Goal: Task Accomplishment & Management: Manage account settings

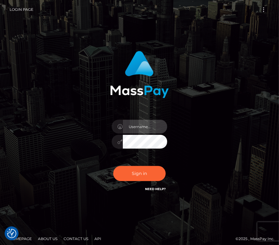
click at [139, 126] on input "text" at bounding box center [145, 127] width 44 height 14
type input "kateo"
click at [141, 149] on div "kateo" at bounding box center [139, 138] width 65 height 47
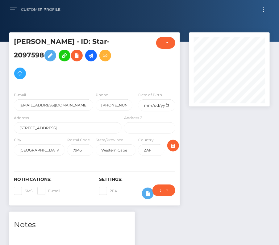
click at [263, 10] on span "Toggle navigation" at bounding box center [263, 9] width 1 height 1
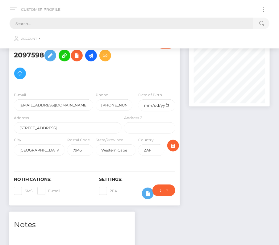
click at [107, 18] on input "text" at bounding box center [131, 24] width 243 height 12
paste input "2296602"
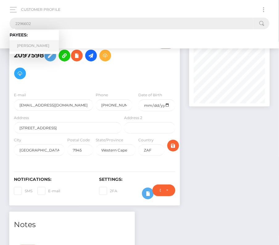
type input "2296602"
click at [31, 44] on link "Reid O'Rourke" at bounding box center [34, 45] width 49 height 11
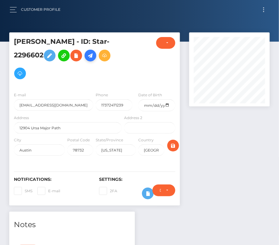
click at [91, 56] on icon at bounding box center [90, 56] width 7 height 8
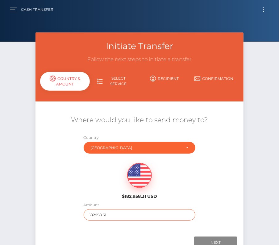
click at [96, 214] on input "182958.31" at bounding box center [140, 214] width 112 height 11
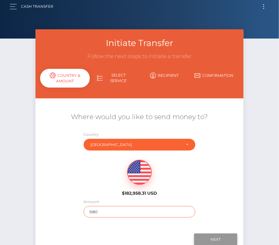
type input "1580"
click at [211, 237] on input "Next" at bounding box center [215, 239] width 43 height 12
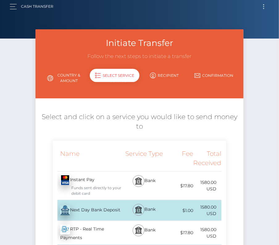
click at [88, 208] on div "Next Day Bank Deposit - USD" at bounding box center [88, 210] width 70 height 17
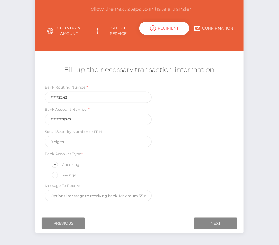
scroll to position [72, 0]
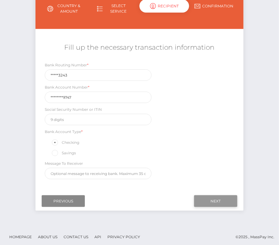
click at [207, 200] on input "Next" at bounding box center [215, 201] width 43 height 12
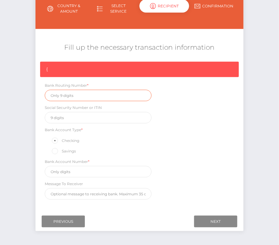
click at [71, 97] on input "text" at bounding box center [98, 95] width 106 height 11
paste input "124303243"
type input "124303243"
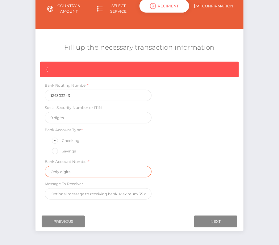
click at [92, 167] on input "text" at bounding box center [98, 171] width 106 height 11
paste input "400216199747"
type input "400216199747"
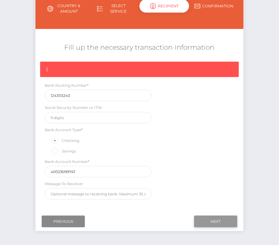
click at [214, 218] on input "Next" at bounding box center [215, 221] width 43 height 12
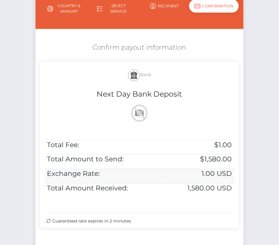
scroll to position [126, 0]
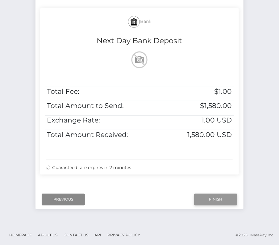
click at [212, 198] on input "Finish" at bounding box center [215, 200] width 43 height 12
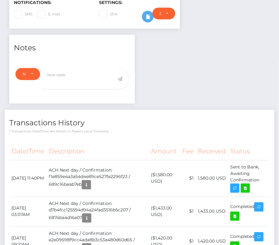
scroll to position [189, 0]
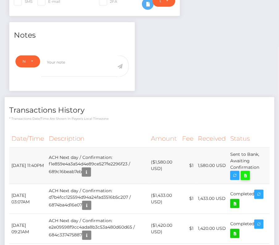
click at [245, 172] on icon at bounding box center [244, 176] width 7 height 8
click at [0, 0] on div "Reid O'Rourke - ID: Star-2296602 ACTIVE DEACTIVE" at bounding box center [139, 186] width 279 height 686
drag, startPoint x: 10, startPoint y: 160, endPoint x: 258, endPoint y: 169, distance: 247.9
click at [258, 169] on tr "August 12, 2025 11:40PM ACH Next day / Confirmation: f1e859e4a3a54d4e89ce527fe2…" at bounding box center [139, 165] width 260 height 36
copy tbody "August 12, 2025 11:40PM ACH Next day / Confirmation: f1e859e4a3a54d4e89ce527fe2…"
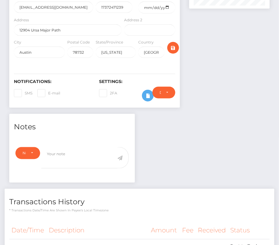
scroll to position [0, 0]
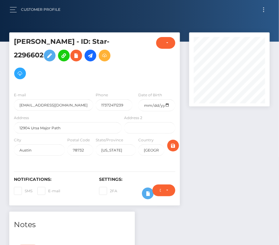
click at [264, 11] on span "Toggle navigation" at bounding box center [263, 11] width 1 height 1
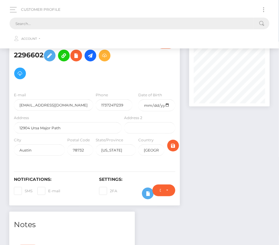
click at [153, 25] on input "text" at bounding box center [131, 24] width 243 height 12
paste input "1684100"
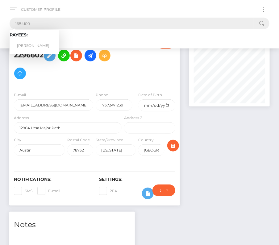
type input "1684100"
click at [32, 44] on link "Justin B Copper" at bounding box center [34, 45] width 49 height 11
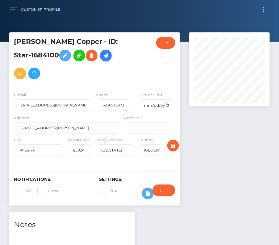
click at [102, 55] on icon at bounding box center [105, 56] width 7 height 8
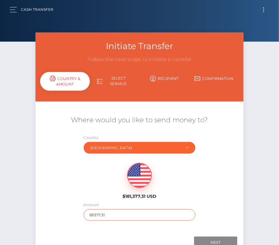
click at [111, 215] on input "181377.31" at bounding box center [140, 214] width 112 height 11
type input "408"
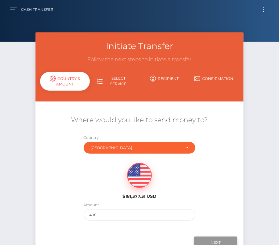
click at [215, 243] on input "Next" at bounding box center [215, 242] width 43 height 12
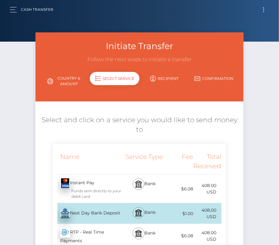
click at [99, 213] on div "Next Day Bank Deposit - USD" at bounding box center [88, 213] width 70 height 17
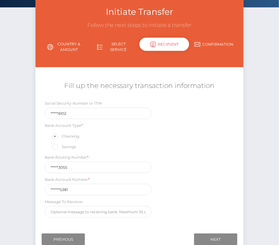
scroll to position [39, 0]
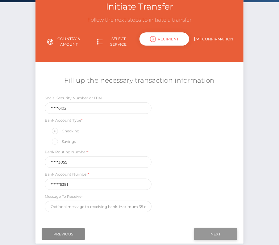
click at [208, 229] on input "Next" at bounding box center [215, 234] width 43 height 12
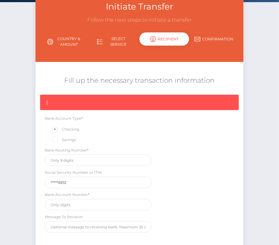
scroll to position [93, 0]
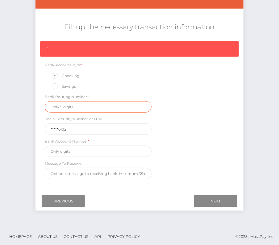
click at [66, 110] on input "text" at bounding box center [98, 106] width 106 height 11
paste input "322173055"
type input "322173055"
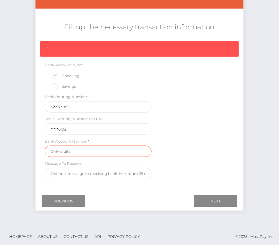
click at [76, 154] on input "text" at bounding box center [98, 150] width 106 height 11
paste input "0007405381"
type input "0007405381"
click at [182, 159] on div "{ Bank Account Type * Checking Savings Bank Routing Number * 322173055 Social S…" at bounding box center [138, 111] width 207 height 141
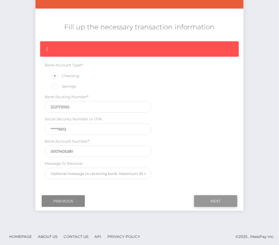
click at [212, 197] on input "Next" at bounding box center [215, 201] width 43 height 12
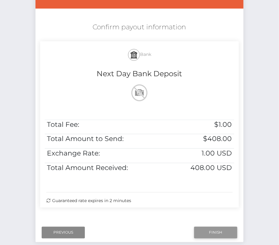
click at [206, 230] on input "Finish" at bounding box center [215, 232] width 43 height 12
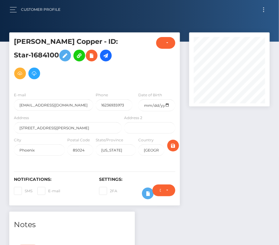
scroll to position [185, 0]
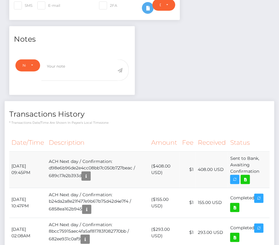
drag, startPoint x: 10, startPoint y: 164, endPoint x: 260, endPoint y: 169, distance: 249.3
click at [260, 169] on tr "[DATE] 09:45PM ACH Next day / Confirmation: d98e6b96de2e4cc08bb7c050b727beac / …" at bounding box center [139, 169] width 260 height 36
copy tr "[DATE] 09:45PM ACH Next day / Confirmation: d98e6b96de2e4cc08bb7c050b727beac / …"
click at [163, 137] on th "Amount" at bounding box center [164, 142] width 31 height 17
click at [250, 178] on link at bounding box center [244, 179] width 9 height 9
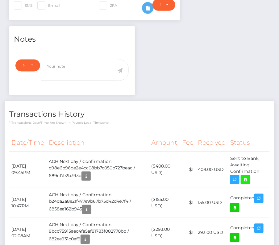
scroll to position [0, 0]
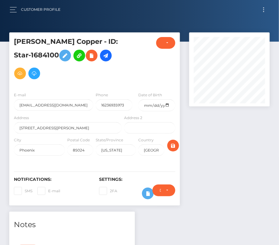
click at [266, 7] on button "Toggle navigation" at bounding box center [263, 10] width 11 height 8
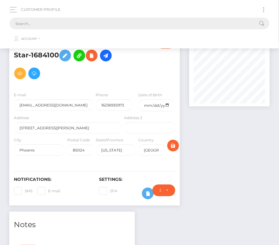
click at [149, 26] on input "text" at bounding box center [131, 24] width 243 height 12
paste input "13022"
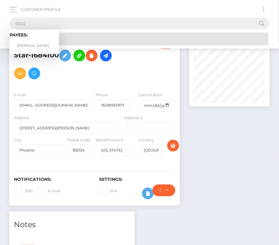
type input "13022"
click at [34, 43] on link "Corey Sewell" at bounding box center [34, 45] width 49 height 11
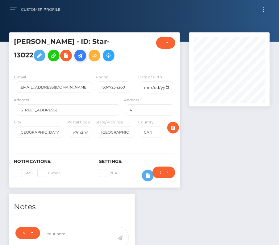
click at [76, 56] on icon at bounding box center [79, 56] width 7 height 8
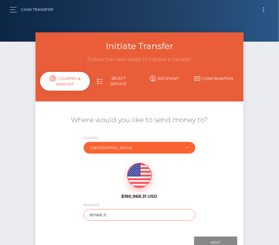
click at [100, 213] on input "180968.31" at bounding box center [140, 214] width 112 height 11
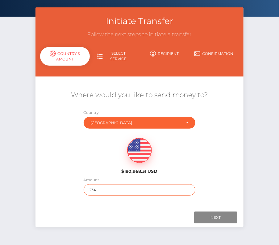
scroll to position [43, 0]
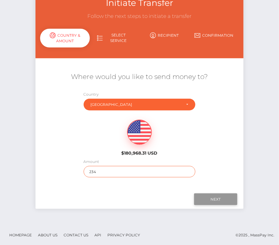
type input "234"
click at [210, 202] on input "Next" at bounding box center [215, 199] width 43 height 12
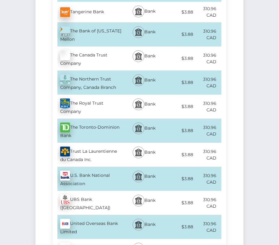
scroll to position [2325, 0]
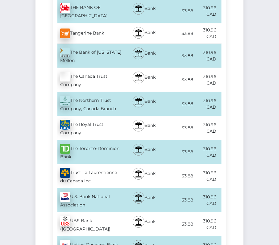
click at [97, 140] on div "The Toronto-Dominion Bank - CAD" at bounding box center [88, 152] width 70 height 24
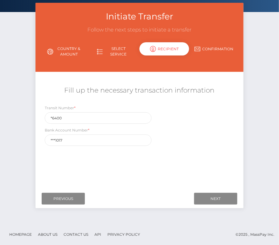
scroll to position [0, 0]
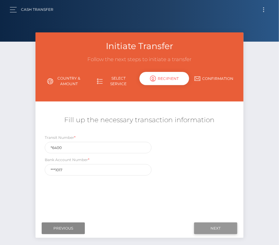
click at [226, 226] on input "Next" at bounding box center [215, 228] width 43 height 12
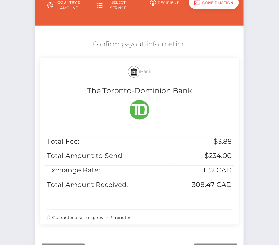
scroll to position [82, 0]
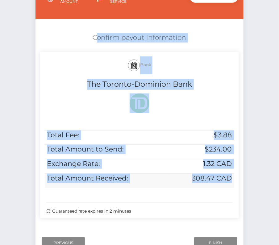
drag, startPoint x: 90, startPoint y: 30, endPoint x: 231, endPoint y: 182, distance: 207.6
click at [231, 182] on div "Confirm payout information Bank The Toronto-Dominion Bank Total Fee: $3.88 Tota…" at bounding box center [138, 127] width 207 height 194
copy div "Confirm payout information Bank The Toronto-Dominion Bank Total Fee: $3.88 Tota…"
click at [214, 240] on input "Finish" at bounding box center [215, 243] width 43 height 12
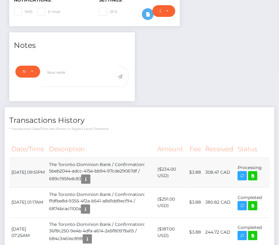
scroll to position [171, 0]
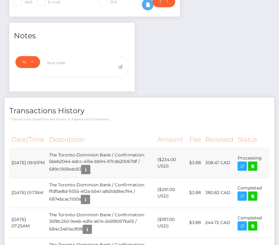
drag, startPoint x: 11, startPoint y: 155, endPoint x: 265, endPoint y: 157, distance: 253.9
click at [265, 157] on tr "August 12, 2025 09:51PM The Toronto-Dominion Bank / Confirmation: 5beb2044-adcc…" at bounding box center [139, 163] width 260 height 30
copy tr "August 12, 2025 09:51PM The Toronto-Dominion Bank / Confirmation: 5beb2044-adcc…"
click at [251, 165] on icon at bounding box center [252, 166] width 7 height 8
click at [0, 0] on div "Corey Sewell - ID: Star-13022" at bounding box center [139, 162] width 279 height 601
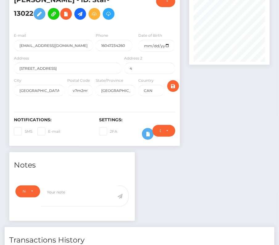
scroll to position [0, 0]
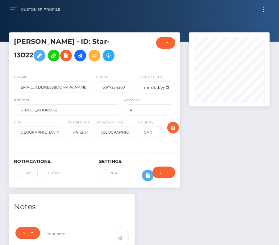
click at [264, 8] on button "Toggle navigation" at bounding box center [263, 10] width 11 height 8
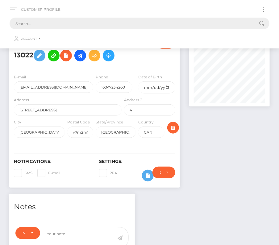
click at [92, 24] on input "text" at bounding box center [131, 24] width 243 height 12
paste input "128789"
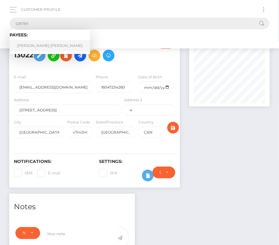
type input "128789"
click at [36, 41] on link "Janika Vicentina A. Lao" at bounding box center [50, 45] width 80 height 11
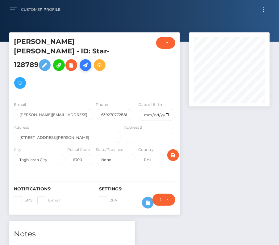
click at [89, 61] on icon at bounding box center [85, 65] width 7 height 8
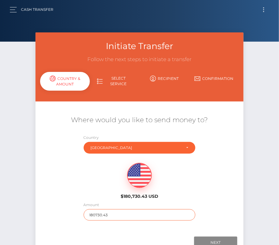
click at [96, 215] on input "180730.43" at bounding box center [140, 214] width 112 height 11
type input "150"
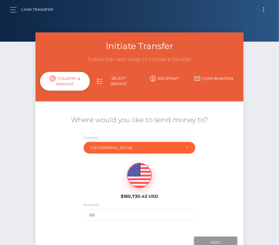
click at [213, 238] on input "Next" at bounding box center [215, 242] width 43 height 12
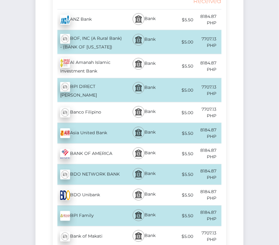
scroll to position [165, 0]
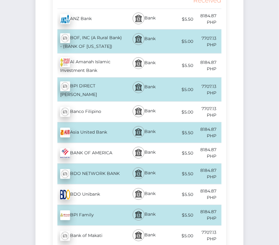
click at [83, 191] on div "BDO Unibank - PHP" at bounding box center [88, 194] width 70 height 17
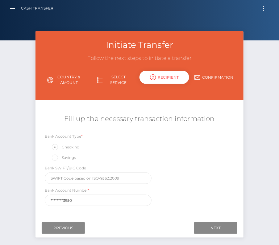
scroll to position [0, 0]
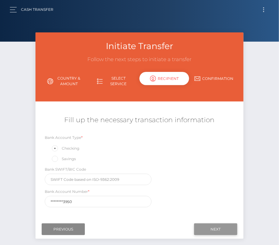
click at [219, 230] on input "Next" at bounding box center [215, 229] width 43 height 12
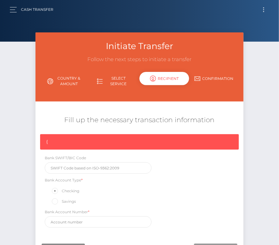
scroll to position [9, 0]
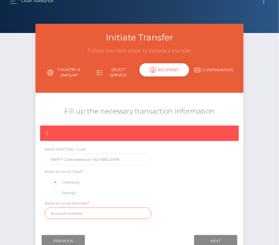
click at [95, 209] on input "text" at bounding box center [98, 212] width 106 height 11
paste input "007810083950"
type input "007810083950"
click at [201, 204] on div "{ Bank SWIFT/BIC Code Bank Account Type * Checking Savings Bank Account Number …" at bounding box center [138, 173] width 207 height 96
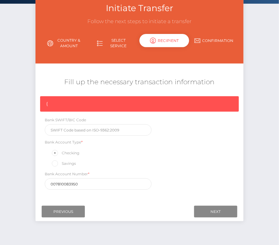
scroll to position [50, 0]
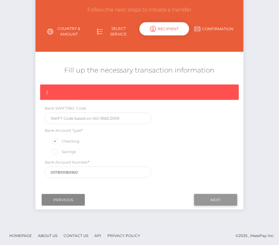
click at [216, 198] on input "Next" at bounding box center [215, 200] width 43 height 12
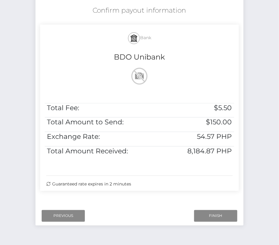
scroll to position [126, 0]
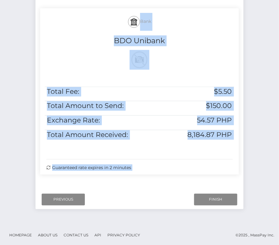
drag, startPoint x: 114, startPoint y: 14, endPoint x: 247, endPoint y: 145, distance: 186.9
click at [247, 145] on div "Initiate Transfer Follow the next steps to initiate a transfer Country & Amount…" at bounding box center [139, 61] width 217 height 308
copy form "Bank BDO Unibank Total Fee: $5.50 Total Amount to Send: $150.00 Exchange Rate: …"
click at [211, 200] on input "Finish" at bounding box center [215, 200] width 43 height 12
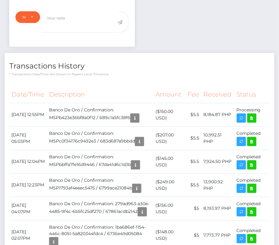
scroll to position [74, 80]
drag, startPoint x: 10, startPoint y: 100, endPoint x: 260, endPoint y: 109, distance: 250.1
click at [260, 109] on tr "August 13, 2025 12:55PM Banco De Oro / Confirmation: MSPb423e36bf8a0f12 / 689c1…" at bounding box center [139, 114] width 260 height 23
copy tbody "August 13, 2025 12:55PM Banco De Oro / Confirmation: MSPb423e36bf8a0f12 / 689c1…"
click at [251, 114] on icon at bounding box center [251, 118] width 7 height 8
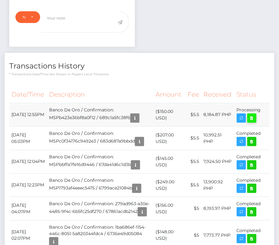
click at [0, 0] on div "Janika Vicentina A. Lao - ID: Star-128789 ACTIVE" at bounding box center [139, 91] width 279 height 602
click at [123, 111] on td "Banco De Oro / Confirmation: MSPb423e36bf8a0f12 / 689c1a5fc38f6" at bounding box center [100, 114] width 106 height 23
click at [255, 113] on link at bounding box center [251, 117] width 9 height 9
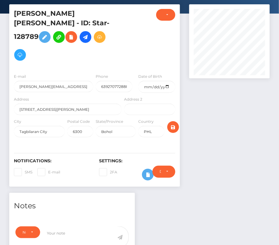
scroll to position [0, 0]
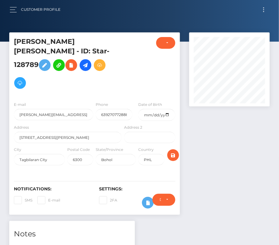
click at [267, 5] on div "Customer Profile Loading... Loading..." at bounding box center [139, 9] width 269 height 13
click at [263, 8] on button "Toggle navigation" at bounding box center [263, 10] width 11 height 8
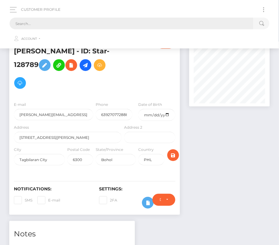
click at [43, 24] on input "text" at bounding box center [131, 24] width 243 height 12
paste input "175783"
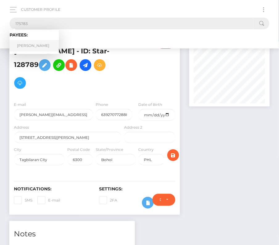
type input "175783"
click at [32, 42] on link "Kaleb Grace" at bounding box center [34, 45] width 49 height 11
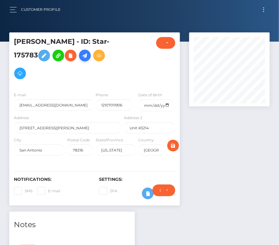
click at [81, 57] on icon at bounding box center [84, 56] width 7 height 8
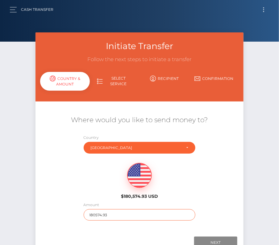
click at [104, 217] on input "180574.93" at bounding box center [140, 214] width 112 height 11
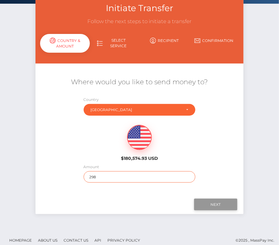
type input "298"
click at [213, 200] on input "Next" at bounding box center [215, 204] width 43 height 12
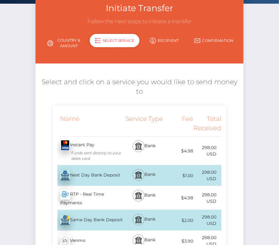
click at [100, 175] on div "Next Day Bank Deposit - USD" at bounding box center [88, 175] width 70 height 17
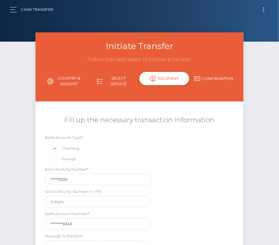
scroll to position [72, 0]
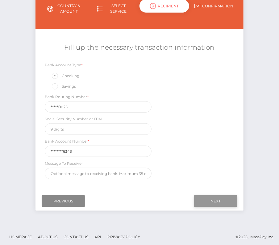
click at [210, 197] on input "Next" at bounding box center [215, 201] width 43 height 12
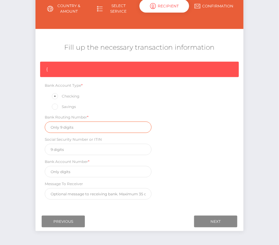
click at [65, 126] on input "text" at bounding box center [98, 126] width 106 height 11
paste input "111000025"
type input "111000025"
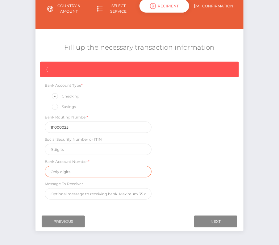
click at [75, 173] on input "text" at bounding box center [98, 171] width 106 height 11
paste input "488129066343"
type input "488129066343"
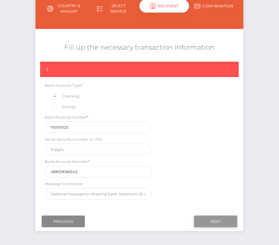
click at [205, 216] on input "Next" at bounding box center [215, 221] width 43 height 12
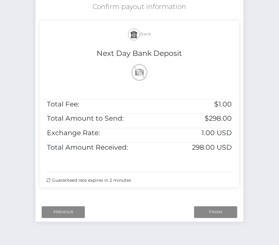
scroll to position [126, 0]
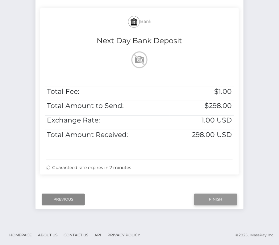
click at [214, 196] on input "Finish" at bounding box center [215, 200] width 43 height 12
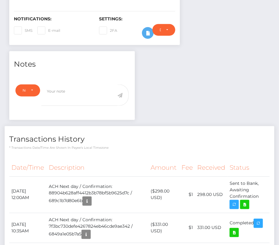
scroll to position [162, 0]
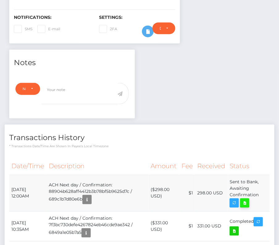
click at [246, 199] on icon at bounding box center [244, 203] width 7 height 8
click at [0, 0] on div "Kaleb Grace - ID: Star-175783" at bounding box center [139, 140] width 279 height 538
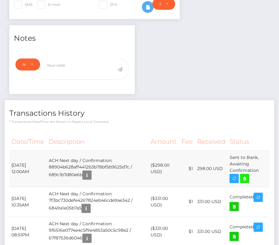
scroll to position [190, 0]
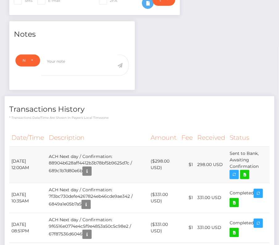
drag, startPoint x: 12, startPoint y: 141, endPoint x: 263, endPoint y: 150, distance: 251.9
click at [263, 150] on tr "August 13, 2025 12:00AM ACH Next day / Confirmation: 88904b628aff4412b3b78bf5b9…" at bounding box center [139, 164] width 260 height 36
copy tbody "August 13, 2025 12:00AM ACH Next day / Confirmation: 88904b628aff4412b3b78bf5b9…"
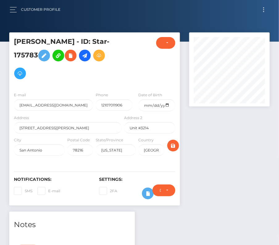
click at [265, 9] on button "Toggle navigation" at bounding box center [263, 10] width 11 height 8
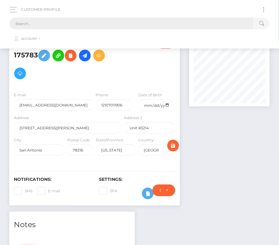
click at [89, 24] on input "text" at bounding box center [131, 24] width 243 height 12
paste input "747117"
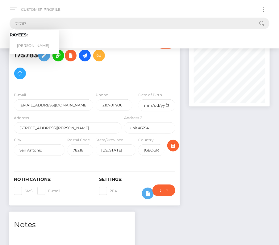
type input "747117"
click at [36, 42] on link "Kelsey Carruth" at bounding box center [34, 45] width 49 height 11
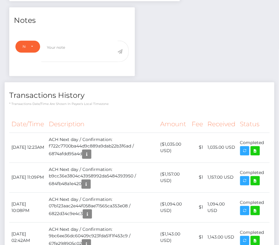
scroll to position [3, 0]
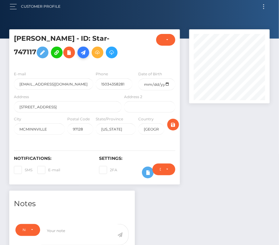
click at [82, 55] on icon at bounding box center [82, 53] width 7 height 8
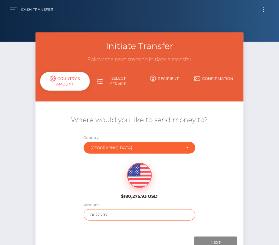
click at [108, 214] on input "180275.93" at bounding box center [140, 214] width 112 height 11
type input "1236"
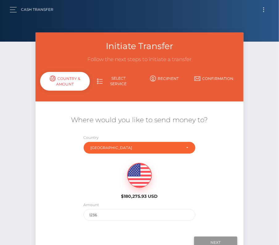
click at [216, 239] on input "Next" at bounding box center [215, 242] width 43 height 12
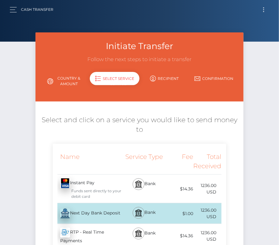
click at [88, 213] on div "Next Day Bank Deposit - USD" at bounding box center [88, 213] width 70 height 17
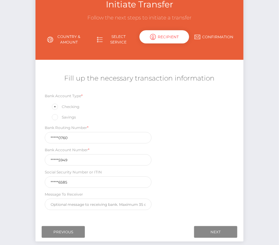
scroll to position [46, 0]
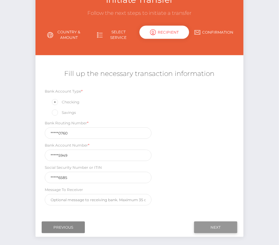
click at [225, 225] on input "Next" at bounding box center [215, 227] width 43 height 12
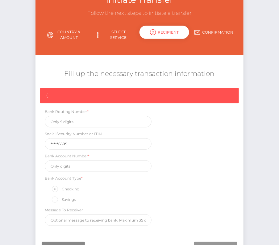
scroll to position [52, 0]
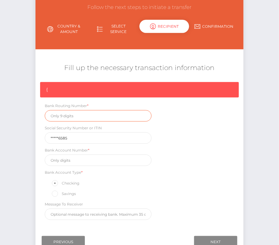
click at [79, 114] on input "text" at bounding box center [98, 115] width 106 height 11
paste input "325070760"
type input "325070760"
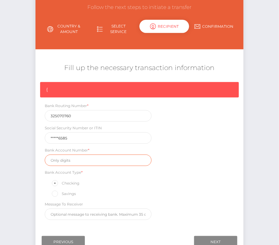
click at [77, 163] on input "text" at bounding box center [98, 159] width 106 height 11
paste input "406245949"
type input "406245949"
click at [174, 186] on div "{ Bank Routing Number * 325070760 Social Security Number or ITIN *****6585 Bank…" at bounding box center [138, 152] width 207 height 141
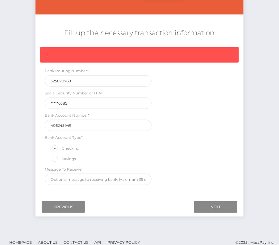
scroll to position [93, 0]
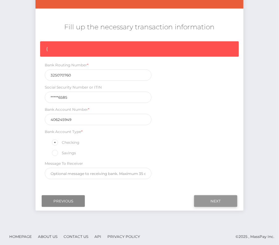
click at [215, 199] on input "Next" at bounding box center [215, 201] width 43 height 12
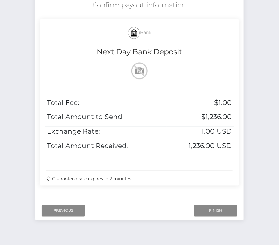
scroll to position [126, 0]
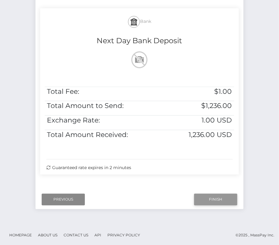
click at [223, 198] on input "Finish" at bounding box center [215, 200] width 43 height 12
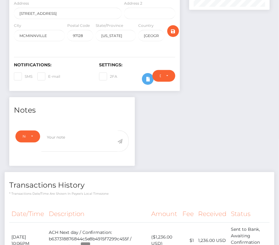
scroll to position [176, 0]
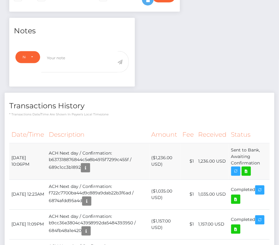
drag, startPoint x: 11, startPoint y: 173, endPoint x: 262, endPoint y: 180, distance: 250.9
click at [262, 179] on tr "August 12, 2025 10:06PM ACH Next day / Confirmation: b637318876844c5e8b4915f729…" at bounding box center [139, 161] width 260 height 36
copy tr "August 12, 2025 10:06PM ACH Next day / Confirmation: b637318876844c5e8b4915f729…"
click at [136, 116] on p "* Transactions date/time are shown in payee's local timezone" at bounding box center [139, 114] width 260 height 5
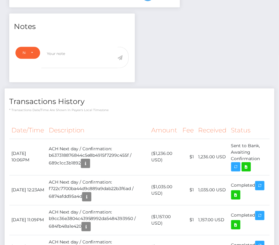
scroll to position [187, 0]
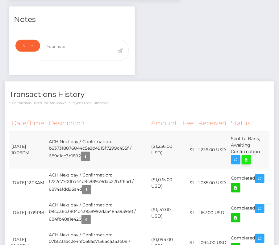
click at [247, 164] on icon at bounding box center [245, 160] width 7 height 8
click at [137, 168] on td "ACH Next day / Confirmation: b637318876844c5e8b4915f7299c455f / 689c1cc3b1892" at bounding box center [98, 150] width 103 height 36
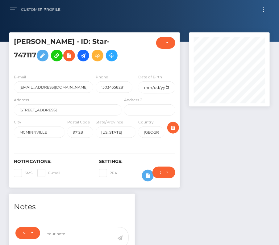
click at [262, 8] on button "Toggle navigation" at bounding box center [263, 10] width 11 height 8
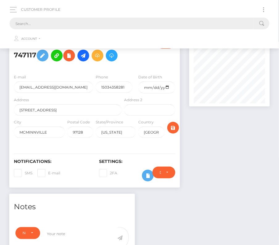
click at [152, 21] on input "text" at bounding box center [131, 24] width 243 height 12
paste input "1004807"
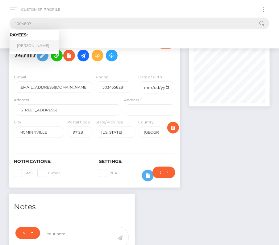
type input "1004807"
click at [30, 47] on link "Michl-Leo Mueller" at bounding box center [34, 45] width 49 height 11
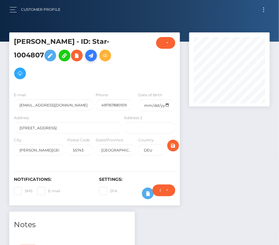
click at [94, 55] on icon at bounding box center [90, 56] width 7 height 8
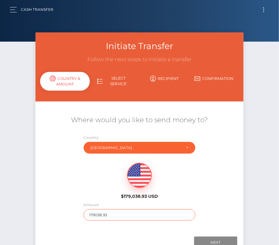
click at [110, 213] on input "179038.93" at bounding box center [140, 214] width 112 height 11
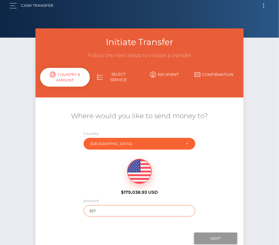
type input "927"
click at [218, 234] on input "Next" at bounding box center [215, 238] width 43 height 12
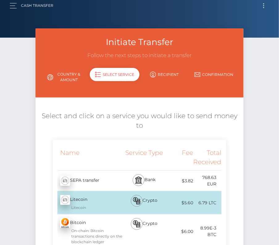
click at [149, 178] on div "Bank" at bounding box center [144, 180] width 42 height 20
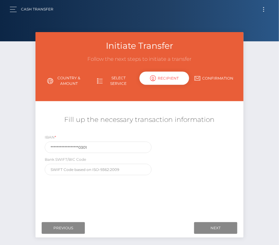
scroll to position [0, 0]
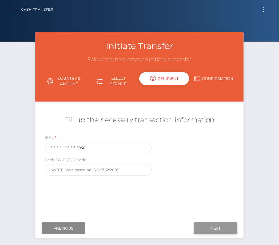
click at [211, 224] on input "Next" at bounding box center [215, 228] width 43 height 12
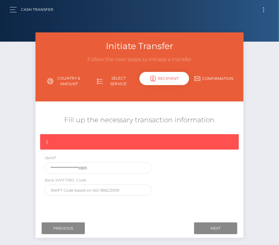
click at [7, 146] on div "Initiate Transfer Follow the next steps to initiate a transfer Country & Amount…" at bounding box center [139, 142] width 279 height 221
drag, startPoint x: 94, startPoint y: 169, endPoint x: 24, endPoint y: 169, distance: 69.6
click at [24, 169] on div "Initiate Transfer Follow the next steps to initiate a transfer Country & Amount…" at bounding box center [139, 142] width 279 height 221
paste input "DE31 5606 1472 0106 6103"
click at [60, 166] on input "DE31 5606 1472 0106 6103 01" at bounding box center [98, 167] width 106 height 11
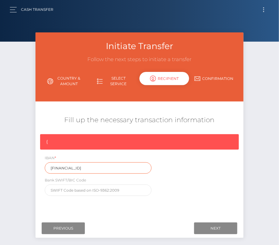
click at [61, 168] on input "DE31 5606 1472 0106 6103 01" at bounding box center [98, 167] width 106 height 11
drag, startPoint x: 70, startPoint y: 167, endPoint x: 65, endPoint y: 203, distance: 36.7
click at [70, 167] on input "DE315606 1472 0106 6103 01" at bounding box center [98, 167] width 106 height 11
click at [70, 168] on input "DE315606 1472 0106 6103 01" at bounding box center [98, 167] width 106 height 11
click at [78, 169] on input "DE3156061472 0106 6103 01" at bounding box center [98, 167] width 106 height 11
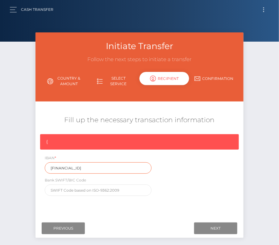
click at [86, 167] on input "DE31560614720106 6103 01" at bounding box center [98, 167] width 106 height 11
click at [95, 168] on input "DE315606147201066103 01" at bounding box center [98, 167] width 106 height 11
click at [95, 169] on input "DE315606147201066103 01" at bounding box center [98, 167] width 106 height 11
click at [94, 167] on input "DE315606147201066103 01" at bounding box center [98, 167] width 106 height 11
type input "DE31560614720106610301"
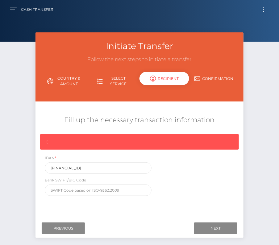
click at [208, 197] on div "{ IBAN * DE31560614720106610301 Bank SWIFT/BIC Code" at bounding box center [138, 166] width 207 height 65
click at [215, 226] on input "Next" at bounding box center [215, 228] width 43 height 12
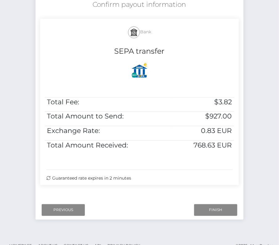
scroll to position [125, 0]
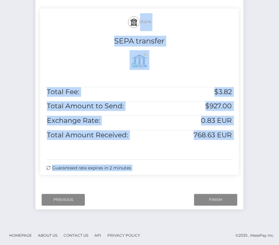
drag, startPoint x: 120, startPoint y: 11, endPoint x: 244, endPoint y: 135, distance: 175.8
click at [244, 135] on div "Initiate Transfer Follow the next steps to initiate a transfer Country & Amount…" at bounding box center [139, 61] width 217 height 308
copy form "Bank SEPA transfer Total Fee: $3.82 Total Amount to Send: $927.00 Exchange Rate…"
click at [210, 199] on input "Finish" at bounding box center [215, 200] width 43 height 12
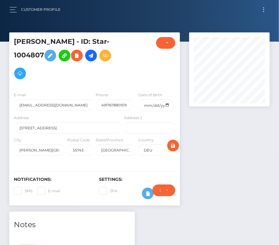
scroll to position [187, 0]
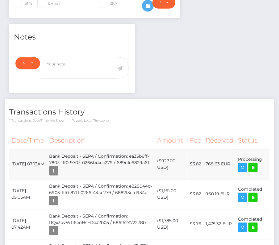
drag, startPoint x: 11, startPoint y: 157, endPoint x: 267, endPoint y: 157, distance: 256.4
click at [267, 157] on tr "[DATE] 07:13AM Bank Deposit - SEPA / Confirmation: ea35b6ff-7803-11f0-9703-0266…" at bounding box center [139, 164] width 260 height 30
copy tr "[DATE] 07:13AM Bank Deposit - SEPA / Confirmation: ea35b6ff-7803-11f0-9703-0266…"
click at [256, 164] on icon at bounding box center [252, 168] width 7 height 8
click at [254, 165] on icon at bounding box center [252, 168] width 7 height 8
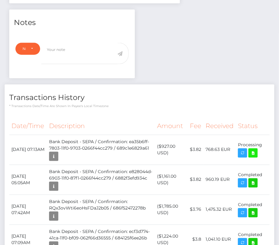
scroll to position [230, 0]
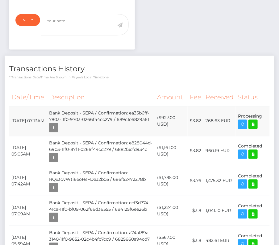
click at [91, 131] on td "Bank Deposit - SEPA / Confirmation: ea35b6ff-7803-11f0-9703-0266f44cc279 / 689c…" at bounding box center [101, 121] width 108 height 30
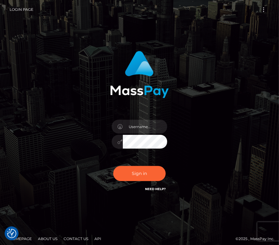
type input "kateo"
click at [140, 126] on input "text" at bounding box center [145, 127] width 44 height 14
type input "kateo"
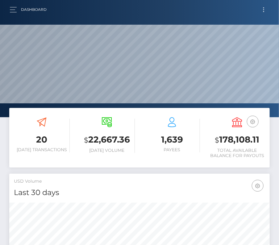
scroll to position [109, 125]
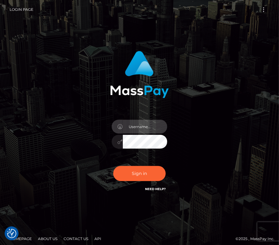
click at [129, 128] on input "text" at bounding box center [145, 127] width 44 height 14
type input "kateo"
click at [144, 122] on input "text" at bounding box center [145, 127] width 44 height 14
type input "kateo"
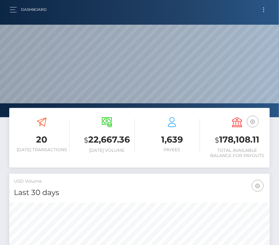
scroll to position [109, 125]
click at [15, 6] on button "button" at bounding box center [15, 10] width 11 height 8
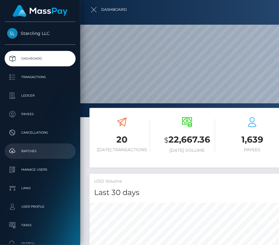
click at [34, 151] on p "Batches" at bounding box center [40, 150] width 66 height 9
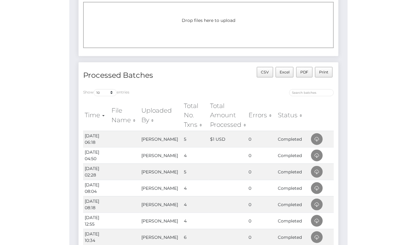
scroll to position [59, 0]
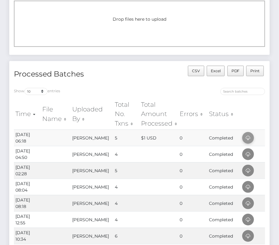
click at [245, 138] on icon at bounding box center [247, 138] width 7 height 8
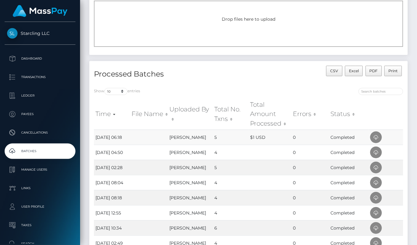
click at [205, 138] on td "[PERSON_NAME]" at bounding box center [190, 136] width 45 height 15
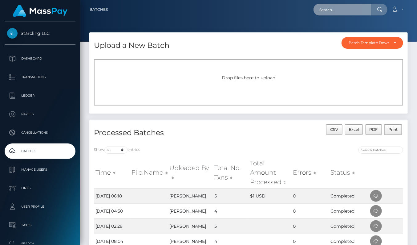
click at [278, 8] on input "text" at bounding box center [343, 10] width 58 height 12
paste input "3199749"
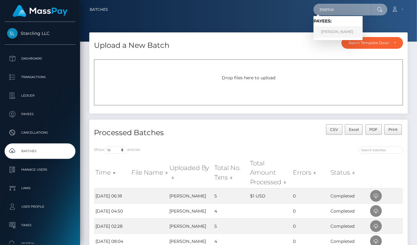
type input "3199749"
click at [278, 33] on link "[PERSON_NAME]" at bounding box center [338, 31] width 49 height 11
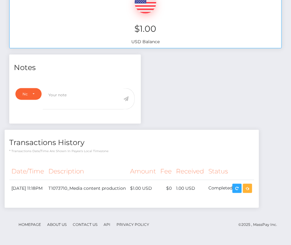
scroll to position [244, 0]
click at [128, 187] on td "T1073710_Media content production" at bounding box center [87, 188] width 82 height 17
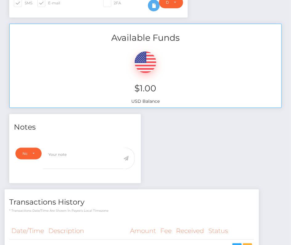
scroll to position [169, 0]
click at [153, 96] on div "$1.00 USD Balance" at bounding box center [146, 76] width 272 height 64
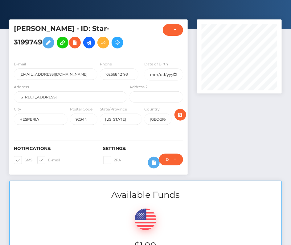
scroll to position [0, 0]
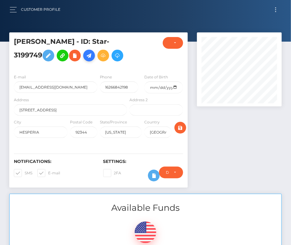
click at [89, 55] on icon at bounding box center [88, 56] width 7 height 8
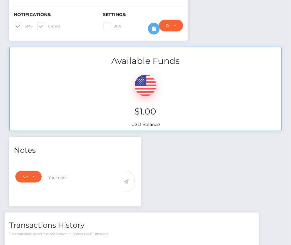
scroll to position [74, 84]
drag, startPoint x: 18, startPoint y: 41, endPoint x: 43, endPoint y: 40, distance: 24.7
click at [25, 28] on span at bounding box center [25, 26] width 0 height 5
click at [25, 26] on input "SMS" at bounding box center [27, 24] width 4 height 4
checkbox input "false"
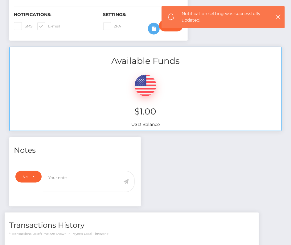
click at [48, 28] on span at bounding box center [48, 26] width 0 height 5
click at [48, 26] on input "E-mail" at bounding box center [50, 24] width 4 height 4
checkbox input "false"
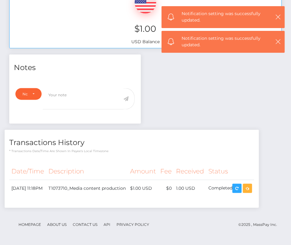
scroll to position [244, 0]
click at [251, 188] on icon "button" at bounding box center [247, 189] width 7 height 8
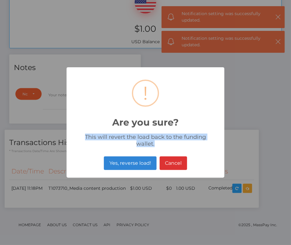
drag, startPoint x: 217, startPoint y: 140, endPoint x: 70, endPoint y: 132, distance: 146.6
click at [70, 132] on div "This will revert the load back to the funding wallet." at bounding box center [146, 138] width 158 height 21
copy div "This will revert the load back to the funding wallet."
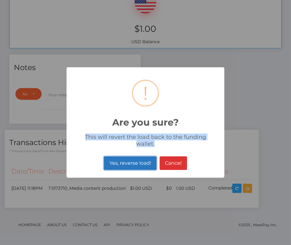
click at [124, 160] on button "Yes, reverse load!" at bounding box center [130, 163] width 52 height 14
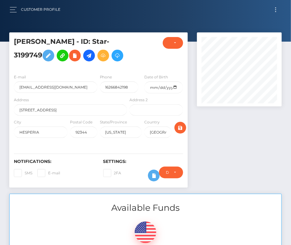
click at [12, 3] on div "Customer Profile" at bounding box center [38, 9] width 56 height 13
click at [11, 14] on div "Customer Profile" at bounding box center [38, 9] width 56 height 13
click at [14, 24] on div at bounding box center [145, 21] width 291 height 42
click at [14, 10] on button "button" at bounding box center [15, 10] width 11 height 8
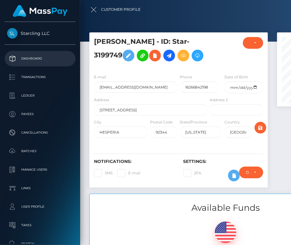
click at [33, 58] on p "Dashboard" at bounding box center [40, 58] width 66 height 9
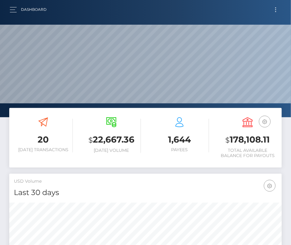
scroll to position [109, 132]
click at [13, 6] on button "button" at bounding box center [15, 10] width 11 height 8
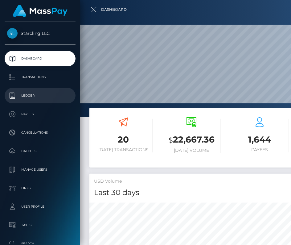
click at [27, 95] on p "Ledger" at bounding box center [40, 95] width 66 height 9
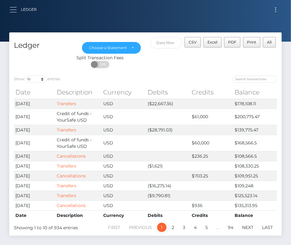
click at [12, 12] on button "button" at bounding box center [15, 10] width 11 height 8
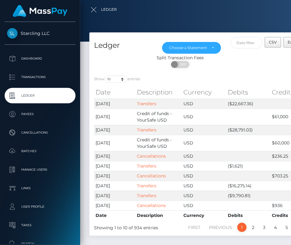
click at [187, 112] on div at bounding box center [225, 122] width 291 height 245
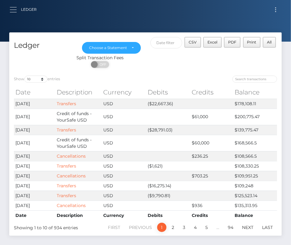
click at [13, 10] on button "button" at bounding box center [15, 10] width 11 height 8
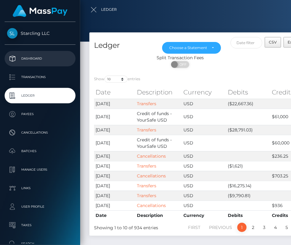
click at [39, 58] on p "Dashboard" at bounding box center [40, 58] width 66 height 9
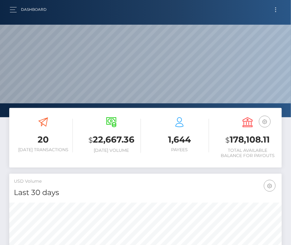
scroll to position [109, 132]
click at [8, 3] on div "Dashboard Loading... Loading... Account" at bounding box center [145, 9] width 281 height 13
click at [8, 9] on div "Dashboard Loading... Loading... Account" at bounding box center [145, 9] width 281 height 13
click at [13, 8] on button "button" at bounding box center [15, 10] width 11 height 8
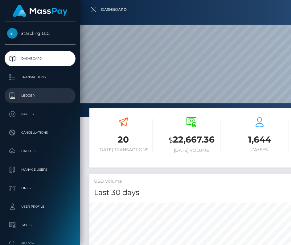
click at [33, 92] on p "Ledger" at bounding box center [40, 95] width 66 height 9
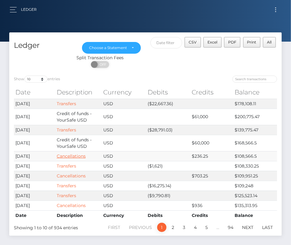
scroll to position [26, 0]
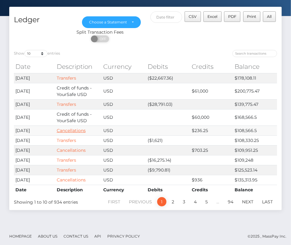
click at [69, 128] on link "Cancellations" at bounding box center [71, 131] width 29 height 6
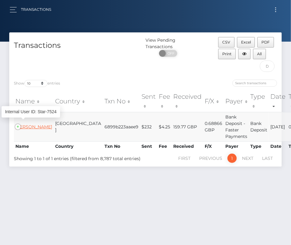
click at [26, 124] on link "[PERSON_NAME]" at bounding box center [33, 127] width 37 height 6
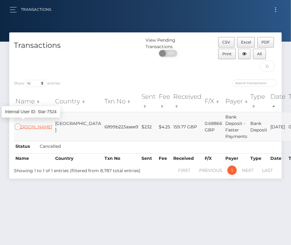
click at [23, 124] on link "[PERSON_NAME]" at bounding box center [33, 127] width 37 height 6
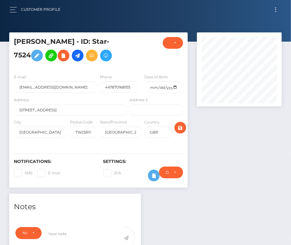
click at [56, 43] on h5 "[PERSON_NAME] - ID: Star-7524" at bounding box center [69, 50] width 110 height 27
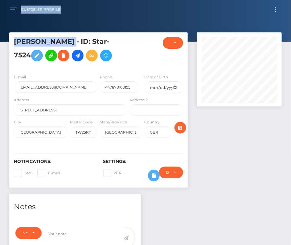
drag, startPoint x: 67, startPoint y: 42, endPoint x: -12, endPoint y: 41, distance: 78.9
click at [0, 41] on html "Starcling LLC Dashboard Transactions Ledger Payees Cancellations" at bounding box center [145, 213] width 291 height 426
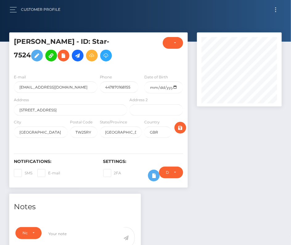
click at [63, 40] on h5 "[PERSON_NAME] - ID: Star-7524" at bounding box center [69, 50] width 110 height 27
drag, startPoint x: 67, startPoint y: 40, endPoint x: 15, endPoint y: 40, distance: 52.1
click at [15, 40] on h5 "[PERSON_NAME] - ID: Star-7524" at bounding box center [69, 50] width 110 height 27
copy h5 "[PERSON_NAME]"
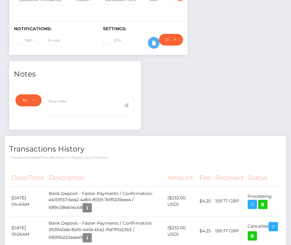
scroll to position [155, 0]
